Goal: Information Seeking & Learning: Learn about a topic

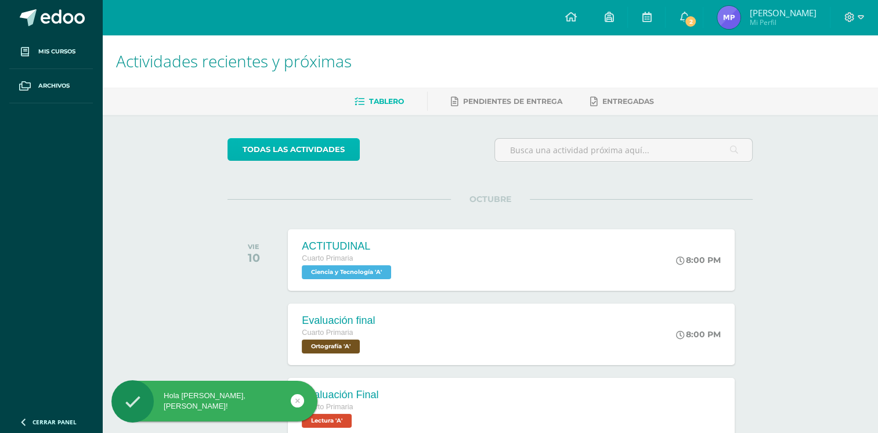
click at [281, 138] on link "todas las Actividades" at bounding box center [293, 149] width 132 height 23
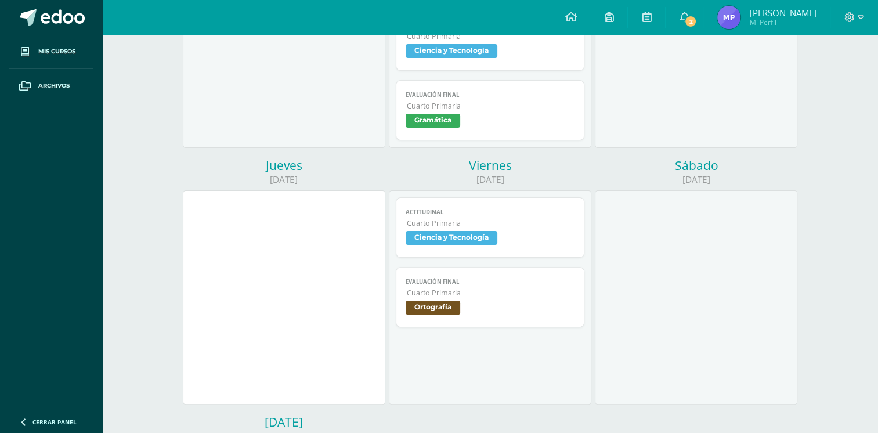
scroll to position [348, 0]
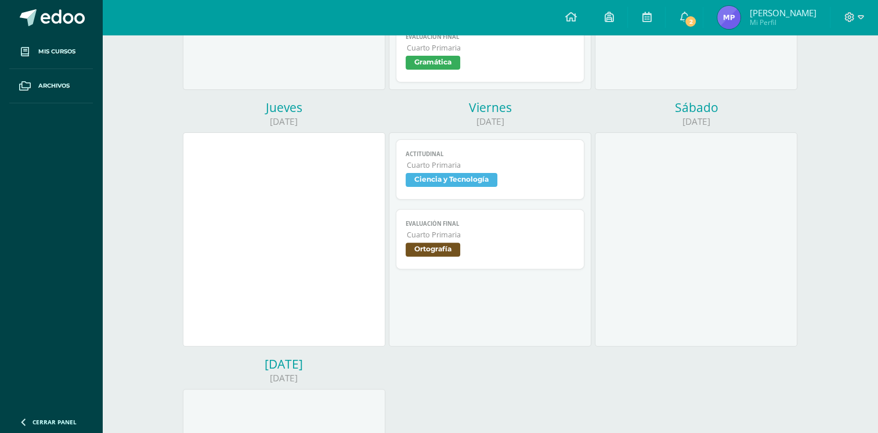
click at [475, 256] on span "Ortografía" at bounding box center [490, 251] width 169 height 17
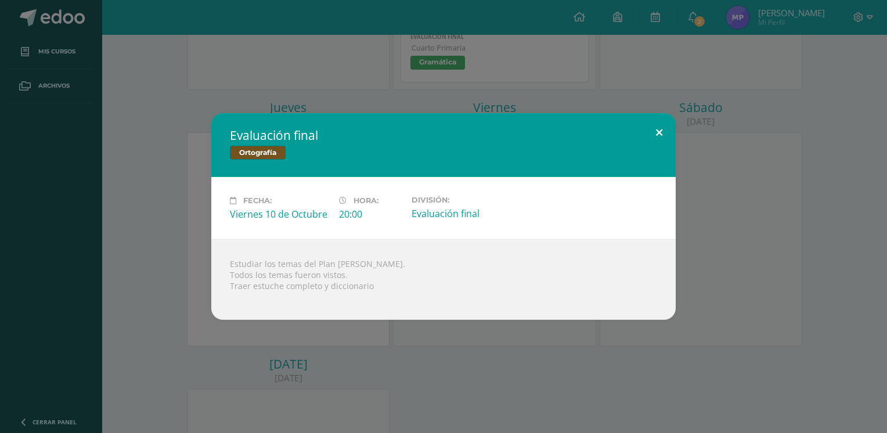
click at [665, 127] on button at bounding box center [658, 132] width 33 height 39
